Goal: Transaction & Acquisition: Purchase product/service

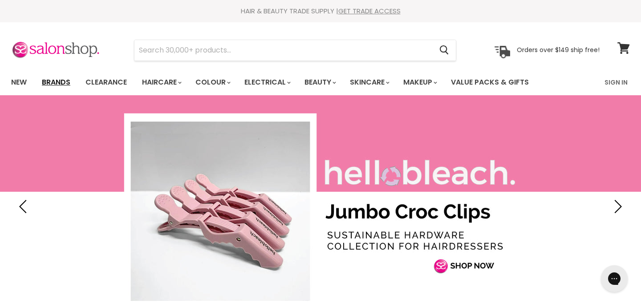
click at [68, 80] on link "Brands" at bounding box center [56, 82] width 42 height 19
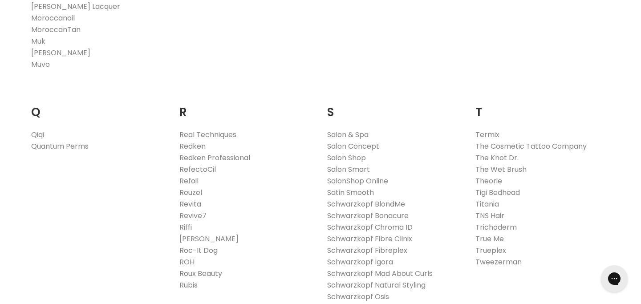
scroll to position [1271, 0]
click at [197, 143] on link "Redken" at bounding box center [192, 146] width 26 height 10
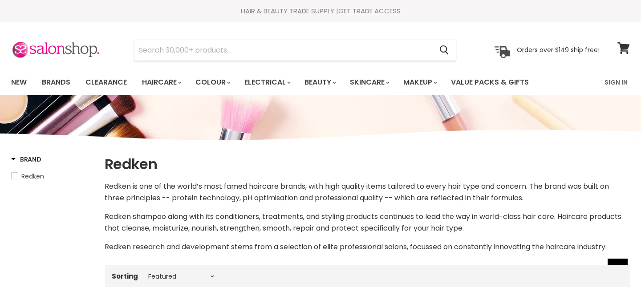
select select "manual"
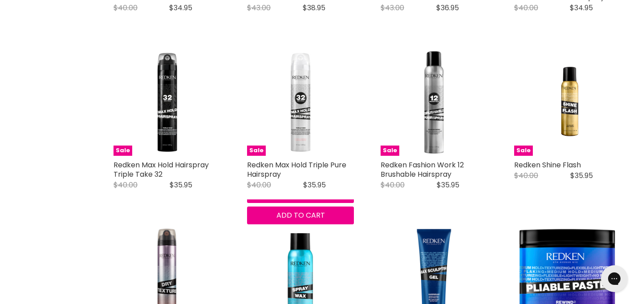
scroll to position [2093, 0]
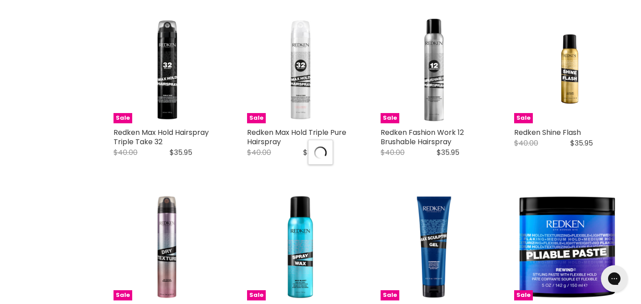
scroll to position [2182, 0]
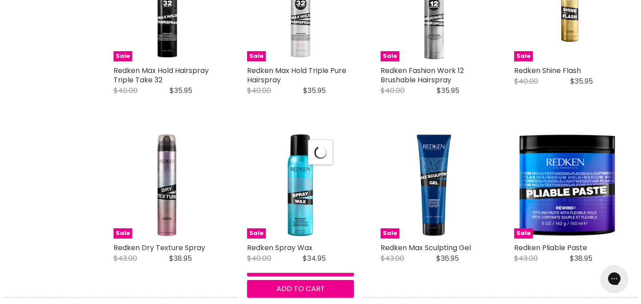
select select "manual"
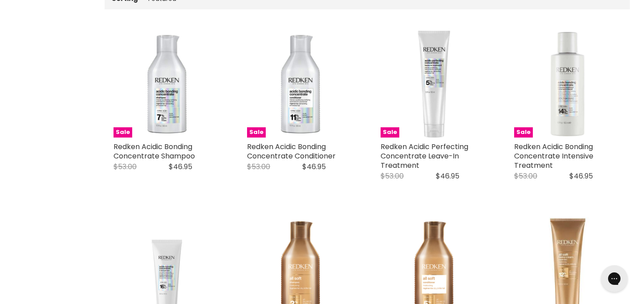
scroll to position [0, 0]
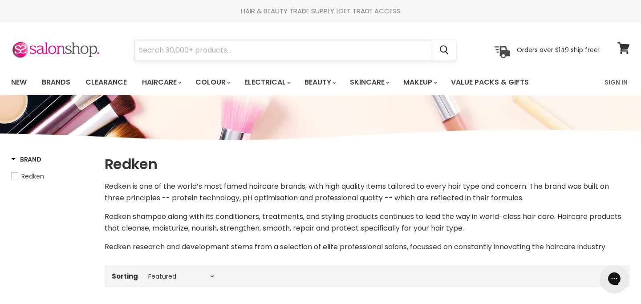
click at [197, 57] on input "Search" at bounding box center [283, 50] width 298 height 20
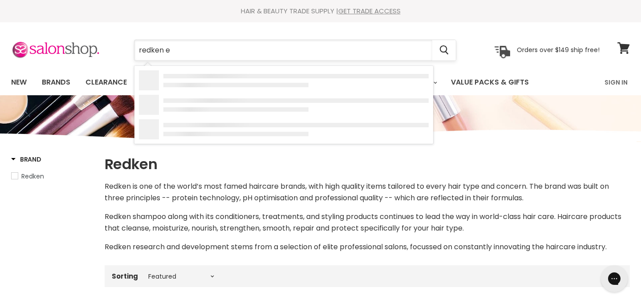
type input "redken eq"
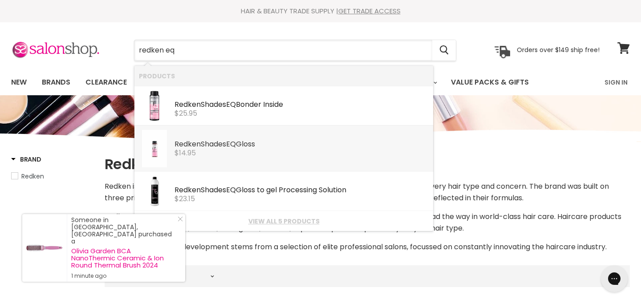
click at [212, 143] on div "Redken Shades EQ Gloss" at bounding box center [302, 144] width 254 height 9
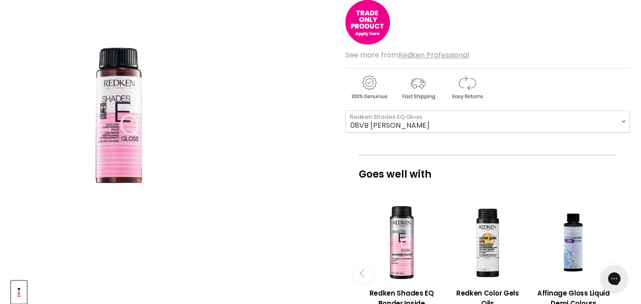
scroll to position [156, 0]
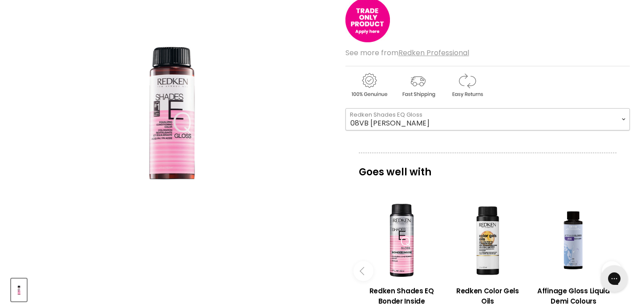
click at [370, 122] on select "08VB Violet Frost 05V Cosmic Violet 06VB Violet Lagoon 04NA Storm Cloud 06NA Gr…" at bounding box center [488, 119] width 285 height 22
select select "06VB Violet Lagoon"
click at [383, 125] on select "08VB Violet Frost 05V Cosmic Violet 06VB Violet Lagoon 04NA Storm Cloud 06NA Gr…" at bounding box center [488, 119] width 285 height 22
click at [391, 126] on select "08VB Violet Frost 05V Cosmic Violet 06VB Violet Lagoon 04NA Storm Cloud 06NA Gr…" at bounding box center [488, 119] width 285 height 22
click at [434, 120] on select "08VB Violet Frost 05V Cosmic Violet 06VB Violet Lagoon 04NA Storm Cloud 06NA Gr…" at bounding box center [488, 119] width 285 height 22
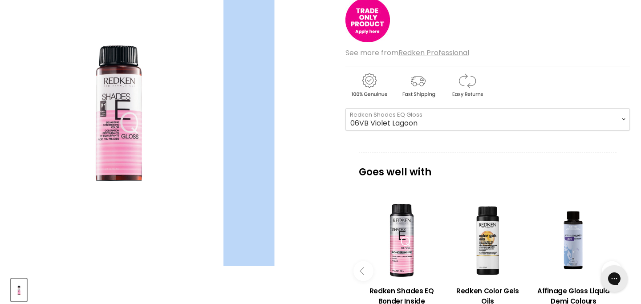
click at [326, 69] on div "Click or scroll to zoom Tap or pinch to zoom" at bounding box center [170, 110] width 319 height 319
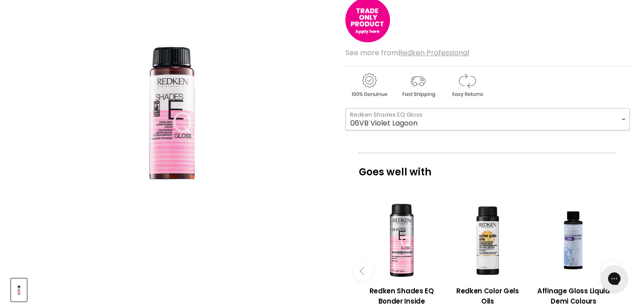
click at [379, 126] on select "08VB Violet Frost 05V Cosmic Violet 06VB Violet Lagoon 04NA Storm Cloud 06NA Gr…" at bounding box center [488, 119] width 285 height 22
